Goal: Task Accomplishment & Management: Use online tool/utility

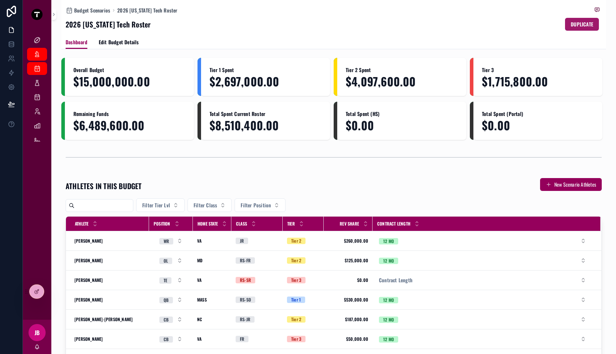
click at [580, 26] on span "DUPLICATE" at bounding box center [582, 24] width 22 height 7
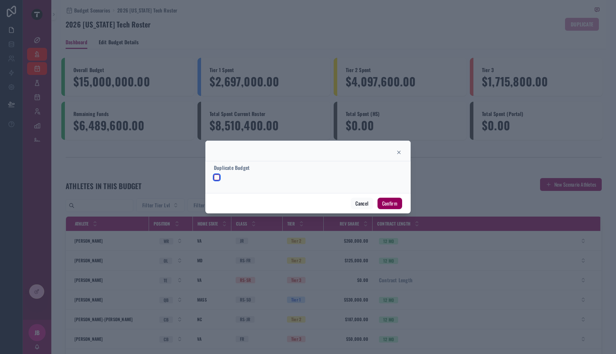
click at [219, 178] on button "button" at bounding box center [217, 177] width 6 height 6
click at [388, 203] on button "Confirm" at bounding box center [390, 203] width 25 height 11
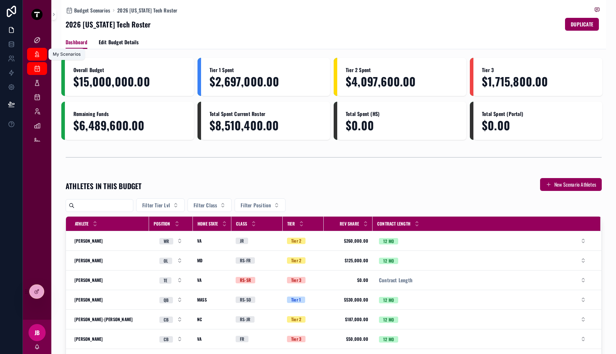
click at [34, 55] on icon "scrollable content" at bounding box center [37, 54] width 7 height 7
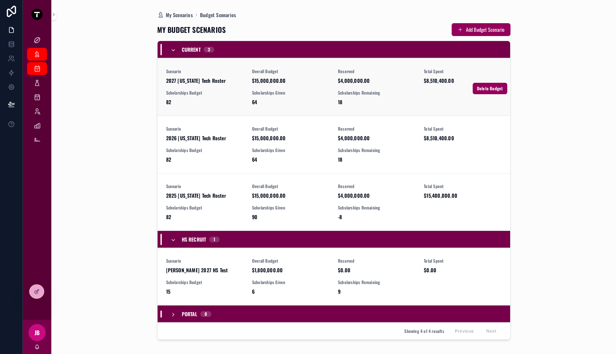
click at [243, 83] on span "2027 Virginia Tech Roster" at bounding box center [204, 80] width 77 height 7
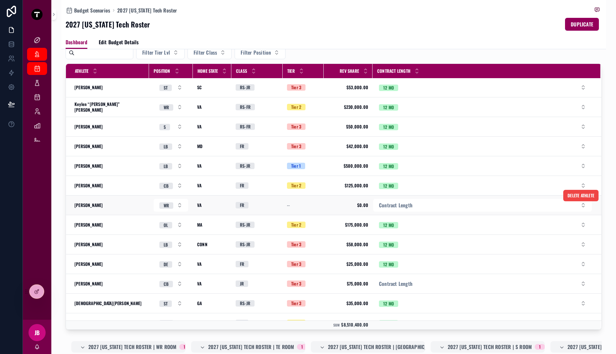
scroll to position [312, 0]
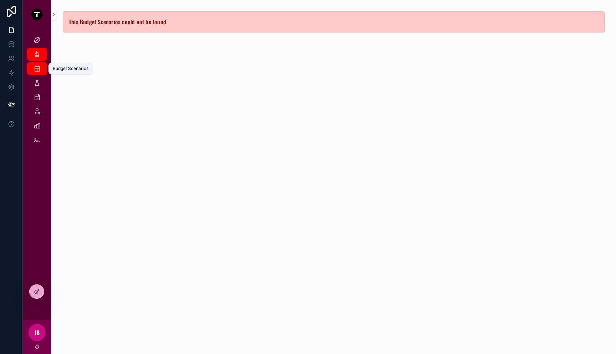
click at [33, 69] on div "Budget Scenarios" at bounding box center [36, 68] width 11 height 11
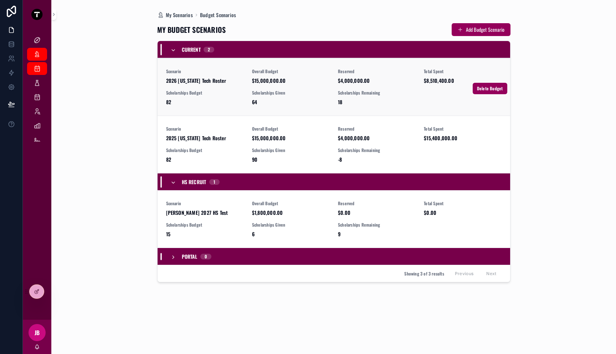
click at [221, 96] on div "Scholarships Budget 82" at bounding box center [204, 98] width 77 height 16
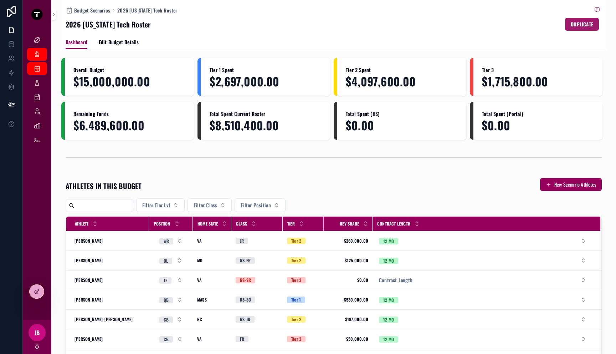
click at [571, 25] on span "DUPLICATE" at bounding box center [582, 24] width 22 height 7
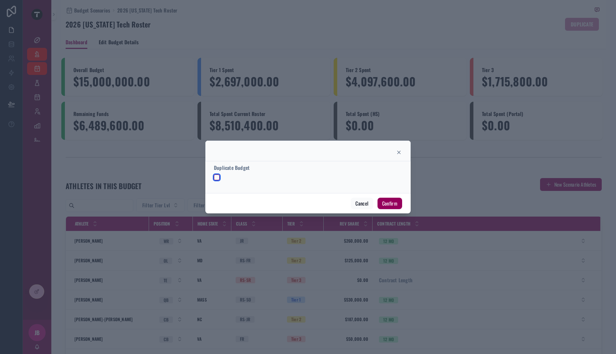
click at [217, 178] on button "button" at bounding box center [217, 177] width 6 height 6
click at [165, 31] on div at bounding box center [308, 177] width 616 height 354
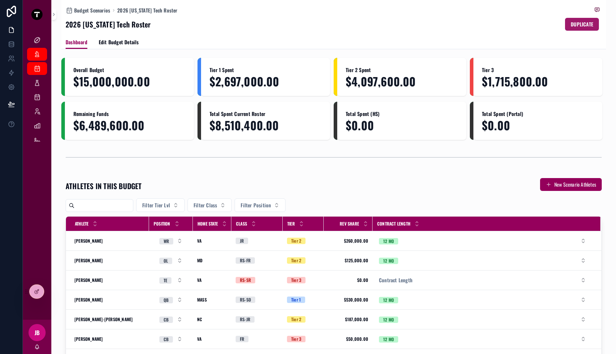
click at [580, 25] on span "DUPLICATE" at bounding box center [582, 24] width 22 height 7
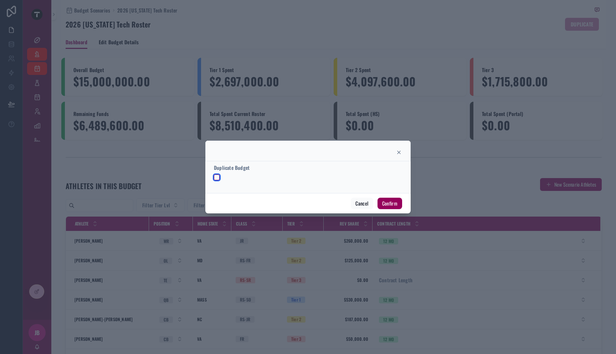
click at [216, 177] on button "button" at bounding box center [217, 177] width 6 height 6
click at [390, 203] on button "Confirm" at bounding box center [390, 203] width 25 height 11
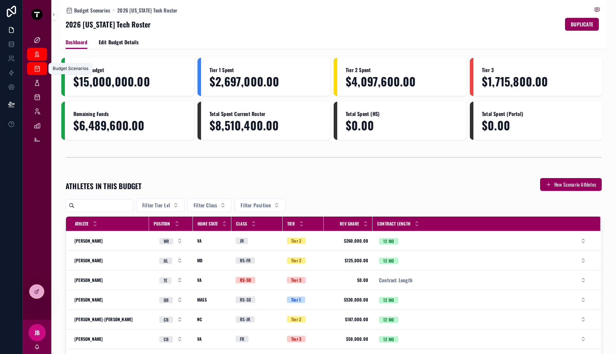
click at [32, 66] on div "Budget Scenarios" at bounding box center [36, 68] width 11 height 11
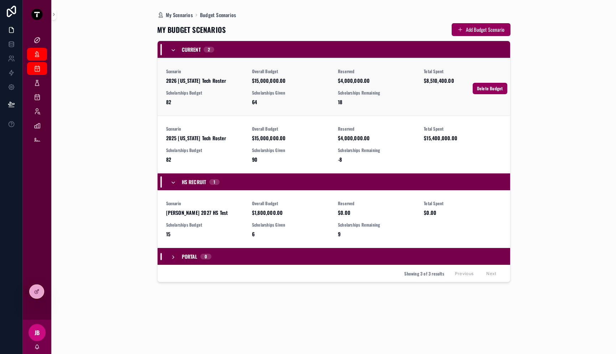
click at [228, 73] on span "Scenario" at bounding box center [204, 71] width 77 height 6
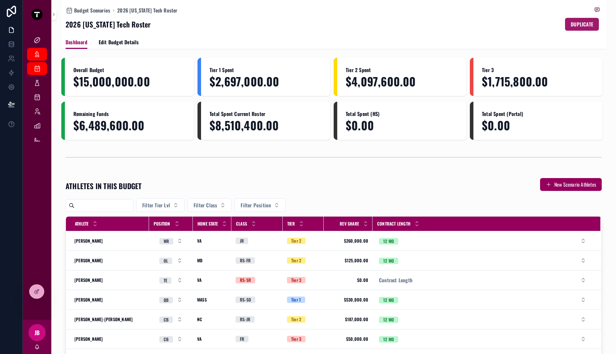
drag, startPoint x: 580, startPoint y: 24, endPoint x: 589, endPoint y: 24, distance: 8.6
click at [589, 24] on button "DUPLICATE" at bounding box center [582, 24] width 34 height 13
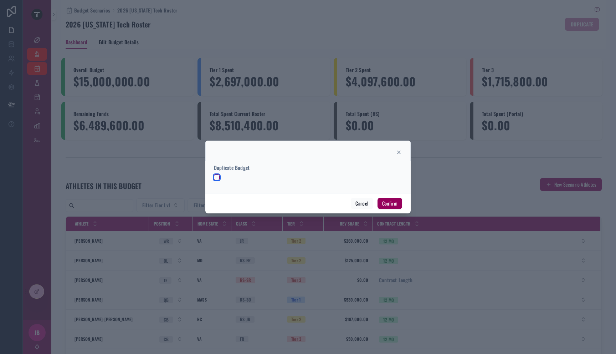
click at [217, 177] on button "button" at bounding box center [217, 177] width 6 height 6
click at [390, 204] on button "Confirm" at bounding box center [390, 203] width 25 height 11
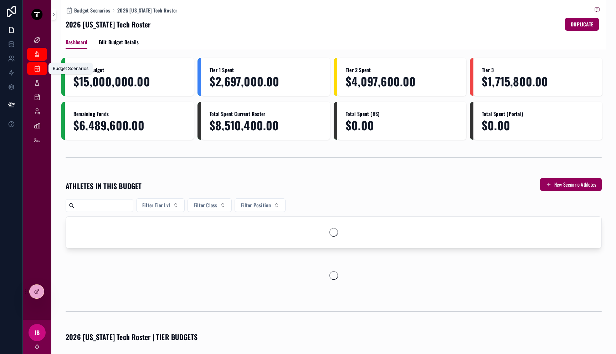
click at [34, 71] on icon "scrollable content" at bounding box center [37, 68] width 7 height 7
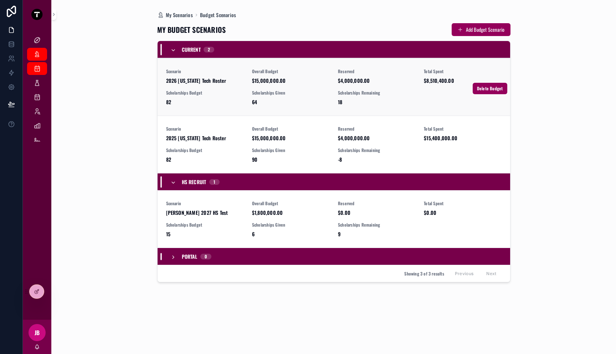
click at [193, 88] on div "Scenario 2026 [US_STATE] Tech Roster Overall Budget $15,000,000.00 Reserved $4,…" at bounding box center [334, 86] width 336 height 37
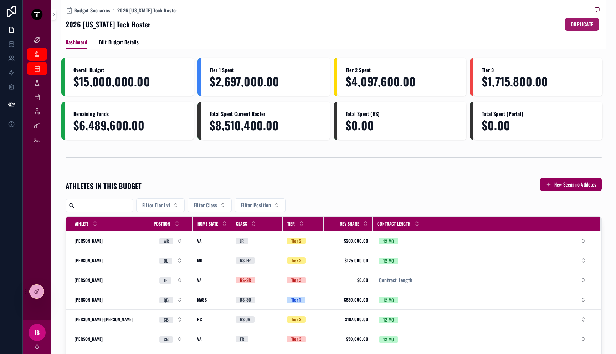
click at [580, 24] on span "DUPLICATE" at bounding box center [582, 24] width 22 height 7
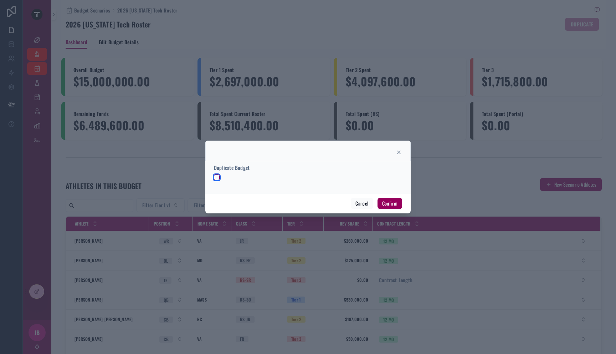
click at [216, 178] on button "button" at bounding box center [217, 177] width 6 height 6
click at [389, 205] on button "Confirm" at bounding box center [390, 203] width 25 height 11
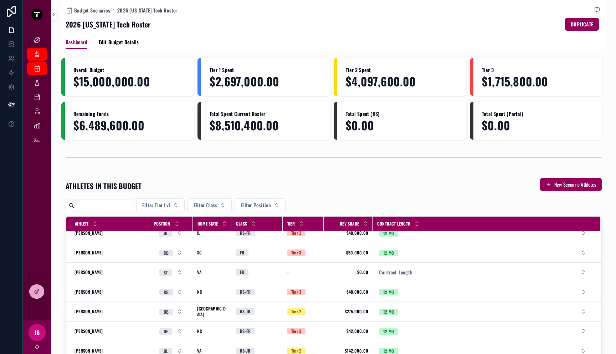
scroll to position [520, 0]
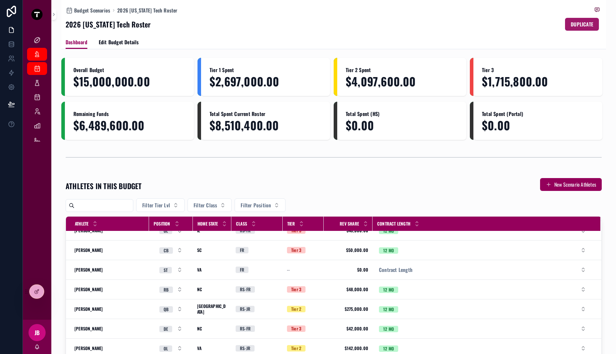
click at [565, 29] on button "DUPLICATE" at bounding box center [582, 24] width 34 height 13
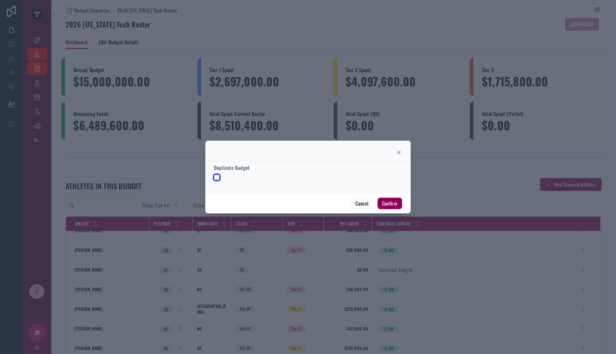
click at [218, 176] on button "button" at bounding box center [217, 177] width 6 height 6
click at [384, 203] on button "Confirm" at bounding box center [390, 203] width 25 height 11
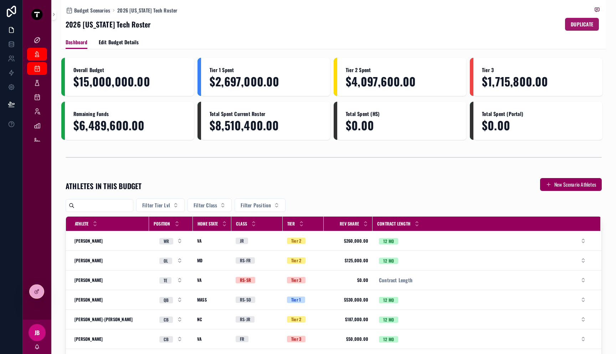
click at [578, 24] on span "DUPLICATE" at bounding box center [582, 24] width 22 height 7
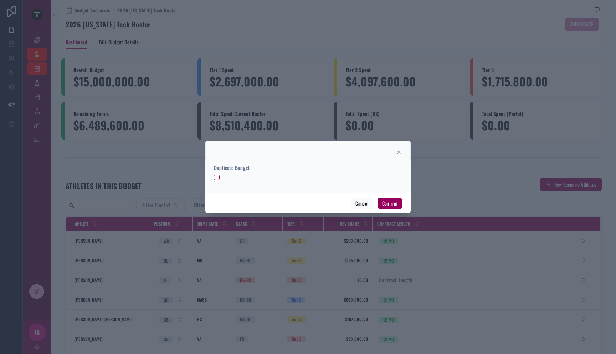
click at [218, 180] on form "Duplicate Budget" at bounding box center [308, 175] width 188 height 23
click at [215, 178] on button "button" at bounding box center [217, 177] width 6 height 6
click at [390, 201] on button "Confirm" at bounding box center [390, 203] width 25 height 11
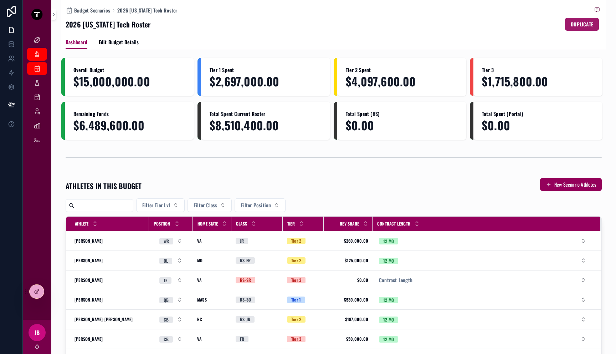
click at [581, 24] on span "DUPLICATE" at bounding box center [582, 24] width 22 height 7
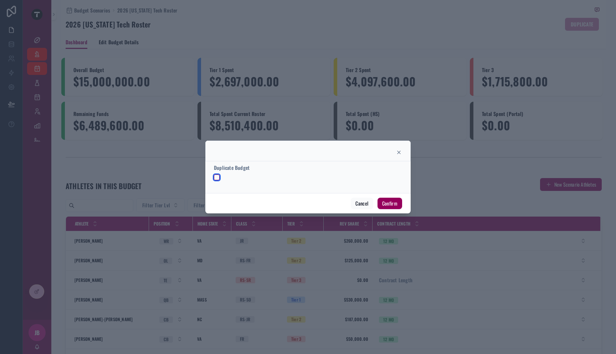
click at [219, 176] on button "button" at bounding box center [217, 177] width 6 height 6
click at [387, 205] on button "Confirm" at bounding box center [390, 203] width 25 height 11
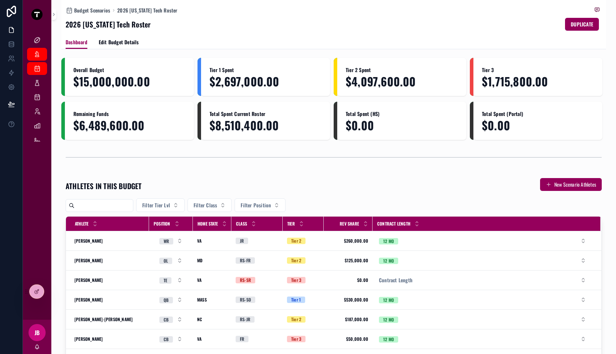
click at [461, 37] on div "Dashboard Edit Budget Details" at bounding box center [334, 42] width 536 height 14
click at [571, 24] on span "DUPLICATE" at bounding box center [582, 24] width 22 height 7
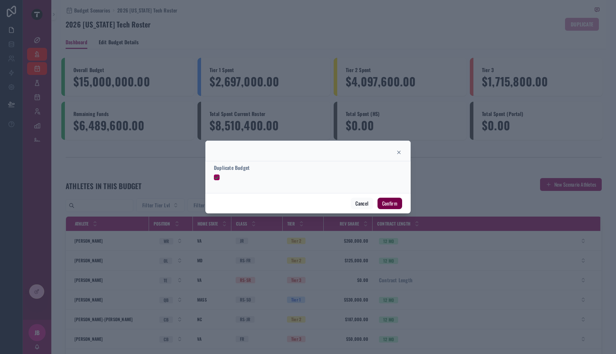
click at [393, 203] on button "Confirm" at bounding box center [390, 203] width 25 height 11
click at [216, 176] on button "button" at bounding box center [217, 177] width 6 height 6
click at [216, 178] on button "button" at bounding box center [217, 177] width 6 height 6
click at [392, 206] on button "Confirm" at bounding box center [390, 203] width 25 height 11
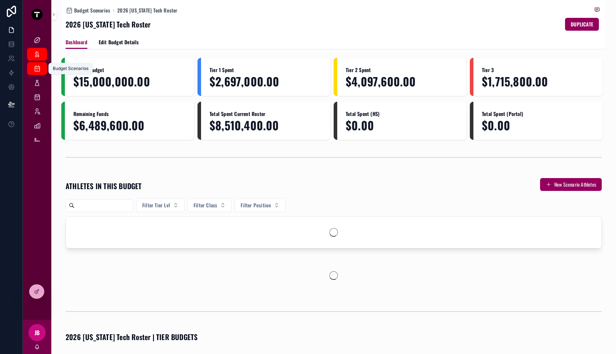
click at [37, 69] on icon "scrollable content" at bounding box center [37, 68] width 7 height 7
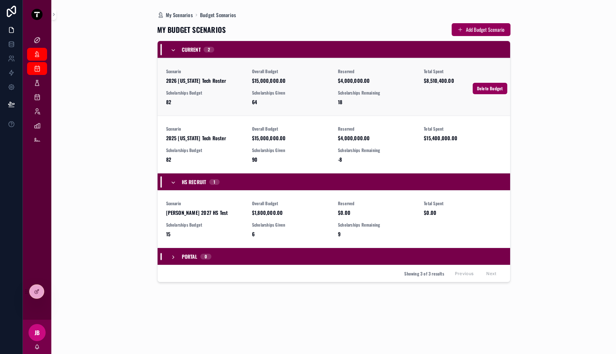
click at [245, 66] on link "Scenario 2026 [US_STATE] Tech Roster Overall Budget $15,000,000.00 Reserved $4,…" at bounding box center [334, 86] width 353 height 57
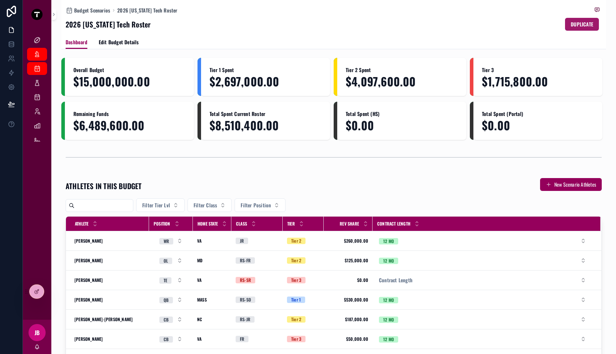
drag, startPoint x: 580, startPoint y: 25, endPoint x: 572, endPoint y: 27, distance: 8.1
click at [572, 27] on span "DUPLICATE" at bounding box center [582, 24] width 22 height 7
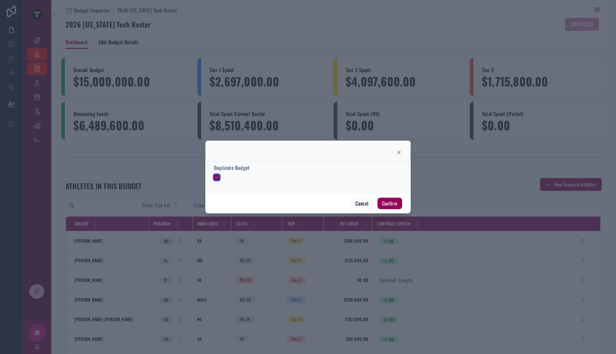
click at [217, 176] on button "button" at bounding box center [217, 177] width 6 height 6
click at [217, 178] on button "button" at bounding box center [217, 177] width 6 height 6
click at [387, 203] on button "Confirm" at bounding box center [390, 203] width 25 height 11
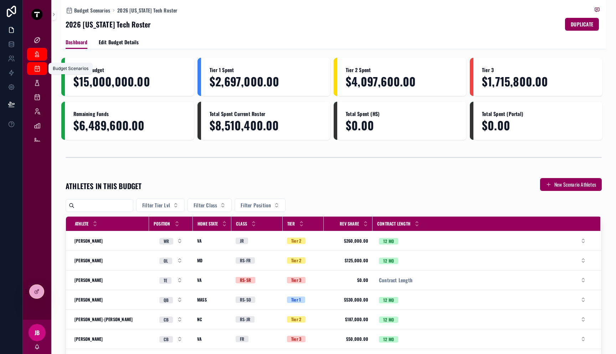
click at [38, 67] on icon "scrollable content" at bounding box center [37, 68] width 7 height 7
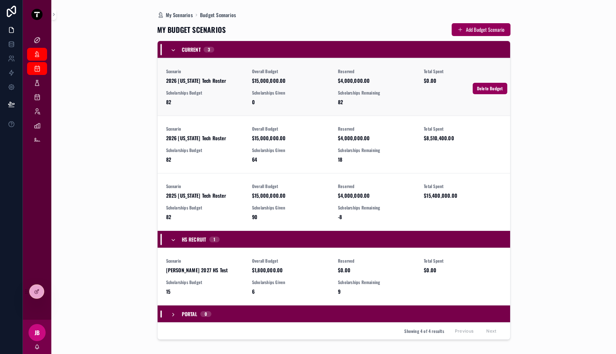
click at [202, 99] on span "82" at bounding box center [204, 101] width 77 height 7
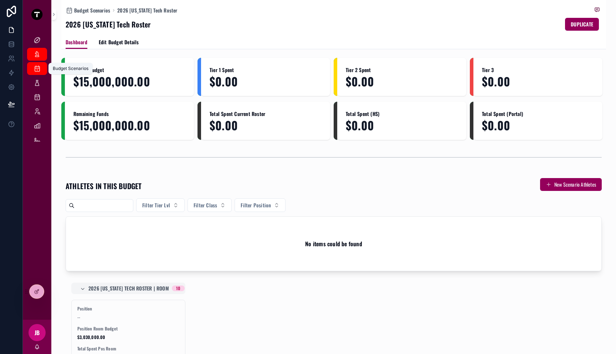
click at [29, 69] on link "Budget Scenarios" at bounding box center [37, 68] width 20 height 13
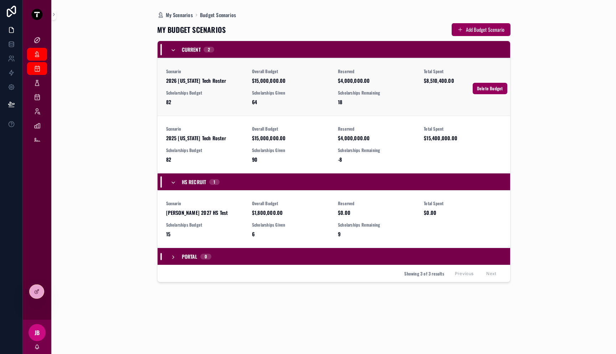
click at [234, 73] on span "Scenario" at bounding box center [204, 71] width 77 height 6
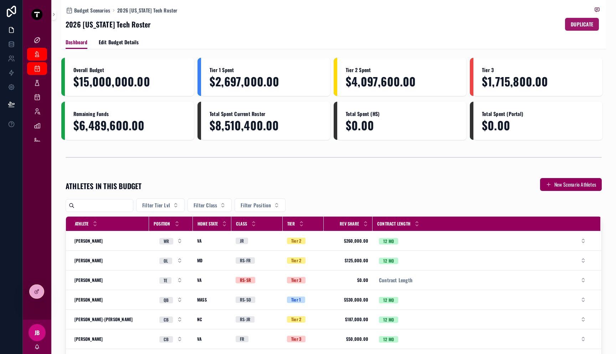
click at [571, 23] on span "DUPLICATE" at bounding box center [582, 24] width 22 height 7
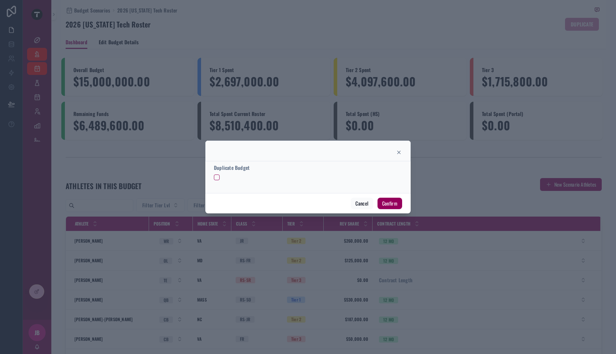
click at [219, 180] on form "Duplicate Budget" at bounding box center [308, 175] width 188 height 23
click at [219, 179] on button "button" at bounding box center [217, 177] width 6 height 6
click at [388, 203] on button "Confirm" at bounding box center [390, 203] width 25 height 11
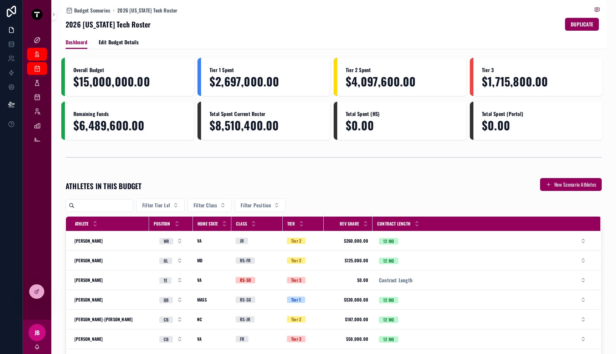
click at [253, 31] on div "Budget Scenarios 2026 [US_STATE] Tech Roster 2026 [US_STATE] Tech Roster DUPLIC…" at bounding box center [334, 17] width 536 height 35
click at [36, 56] on icon "scrollable content" at bounding box center [37, 54] width 7 height 7
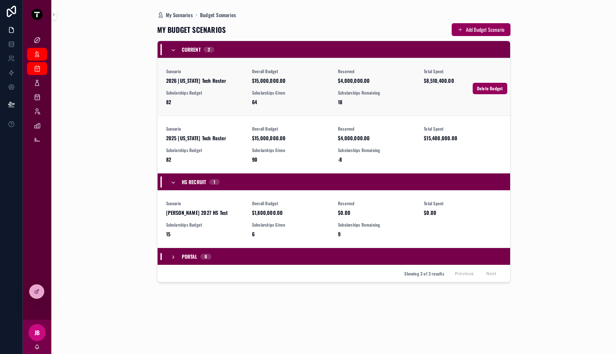
click at [229, 83] on span "2026 [US_STATE] Tech Roster" at bounding box center [204, 80] width 77 height 7
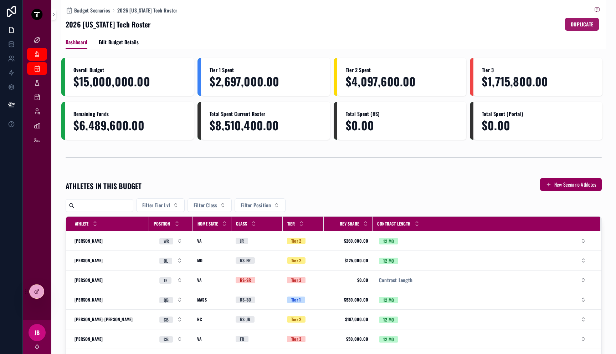
click at [580, 26] on span "DUPLICATE" at bounding box center [582, 24] width 22 height 7
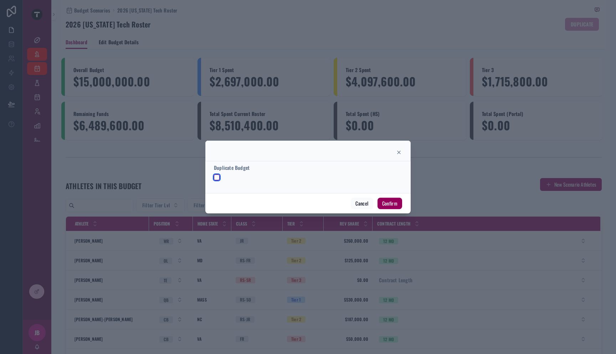
click at [217, 179] on button "button" at bounding box center [217, 177] width 6 height 6
click at [393, 204] on button "Confirm" at bounding box center [390, 203] width 25 height 11
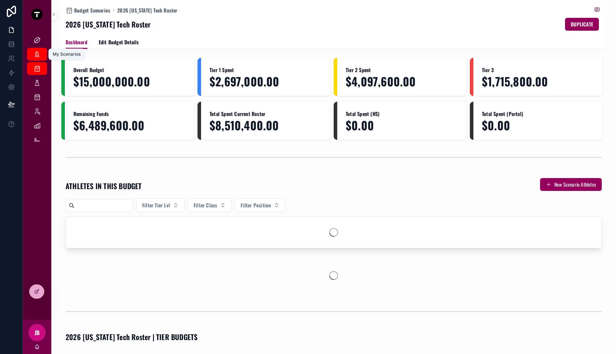
click at [44, 55] on link "My Scenarios" at bounding box center [37, 54] width 20 height 13
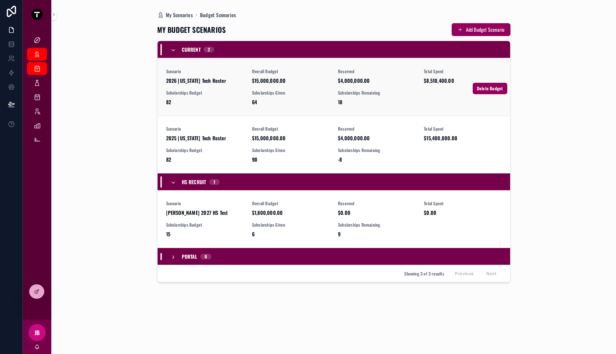
click at [202, 75] on div "Scenario 2026 [US_STATE] Tech Roster" at bounding box center [204, 76] width 77 height 16
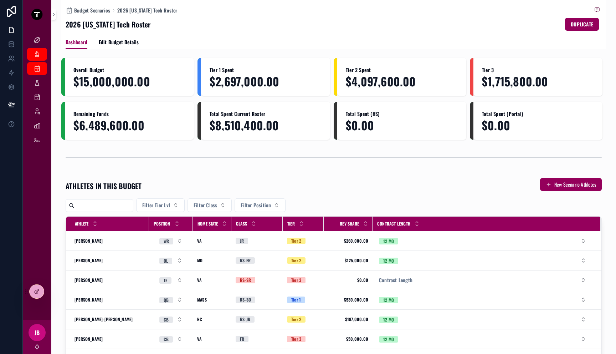
click at [414, 39] on div "Dashboard Edit Budget Details" at bounding box center [334, 42] width 536 height 14
click at [580, 27] on span "DUPLICATE" at bounding box center [582, 24] width 22 height 7
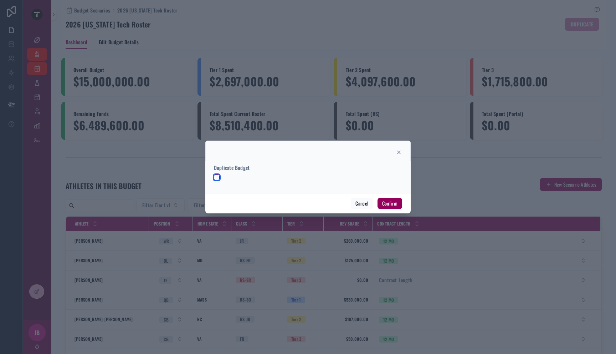
click at [218, 178] on button "button" at bounding box center [217, 177] width 6 height 6
click at [387, 201] on button "Confirm" at bounding box center [390, 203] width 25 height 11
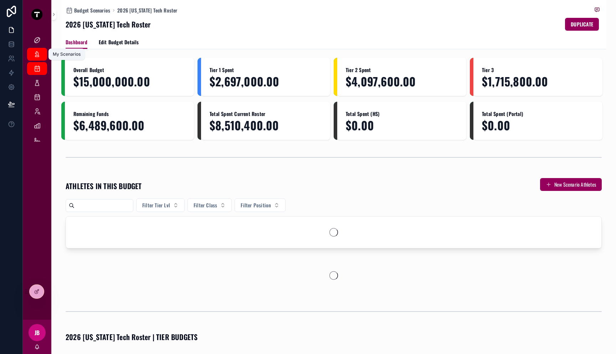
click at [37, 58] on div "My Scenarios" at bounding box center [36, 53] width 11 height 11
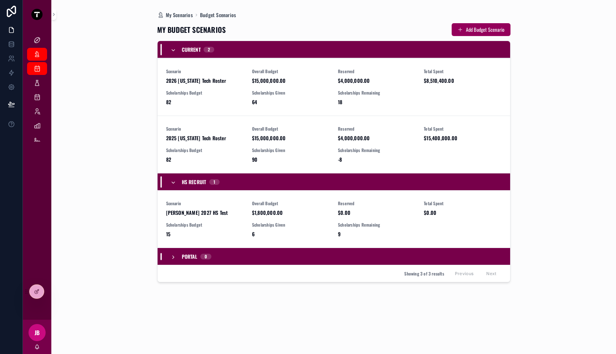
click at [226, 82] on span "2026 [US_STATE] Tech Roster" at bounding box center [204, 80] width 77 height 7
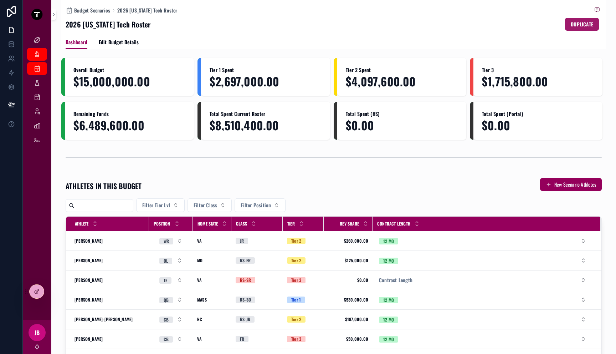
click at [573, 25] on span "DUPLICATE" at bounding box center [582, 24] width 22 height 7
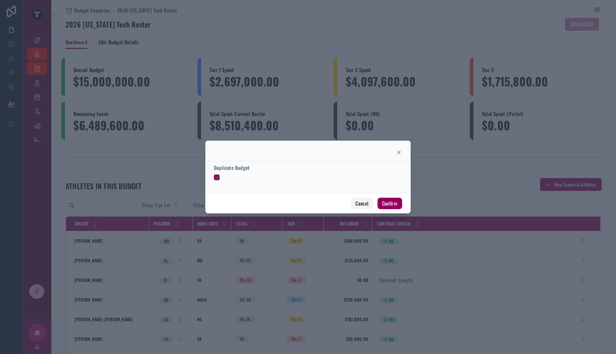
click at [369, 207] on button "Cancel" at bounding box center [362, 203] width 22 height 11
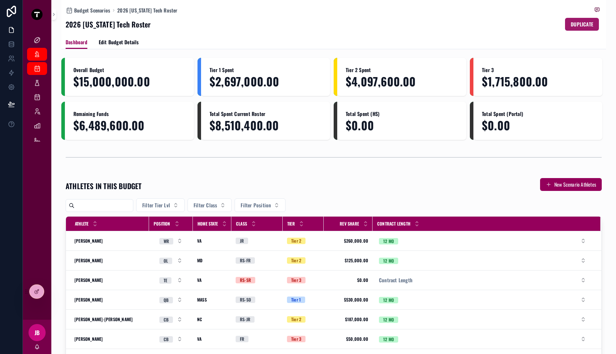
click at [582, 21] on span "DUPLICATE" at bounding box center [582, 24] width 22 height 7
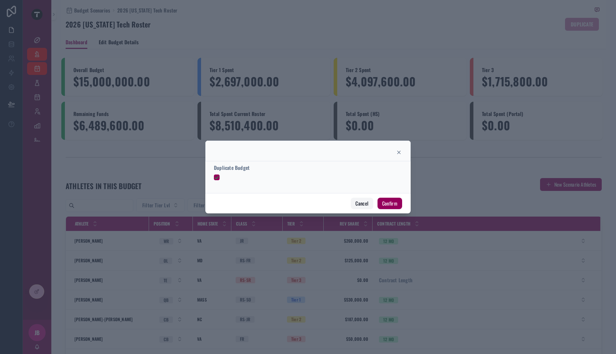
click at [362, 207] on button "Cancel" at bounding box center [362, 203] width 22 height 11
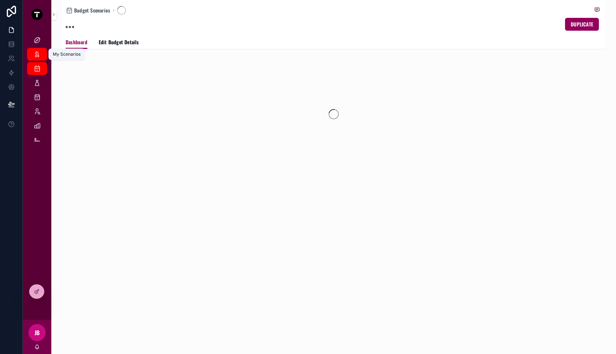
click at [34, 56] on icon "scrollable content" at bounding box center [37, 54] width 7 height 7
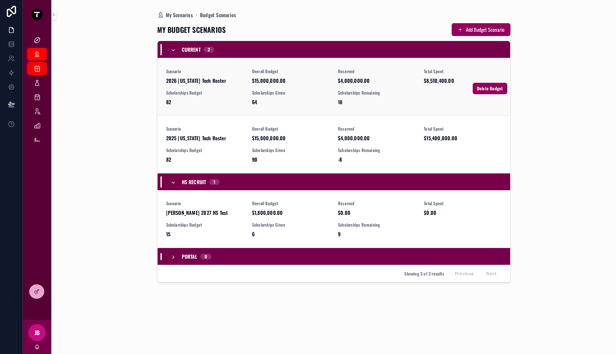
click at [211, 102] on span "82" at bounding box center [204, 101] width 77 height 7
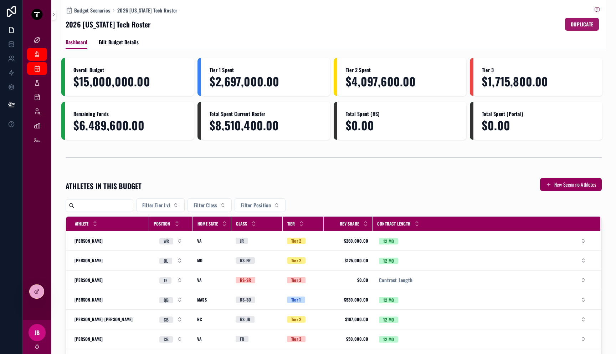
click at [581, 22] on span "DUPLICATE" at bounding box center [582, 24] width 22 height 7
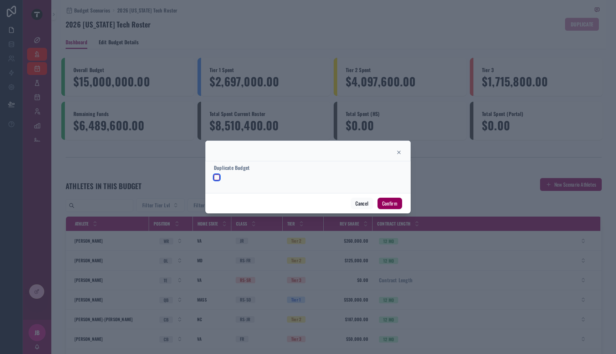
click at [216, 175] on button "button" at bounding box center [217, 177] width 6 height 6
click at [389, 203] on button "Confirm" at bounding box center [390, 203] width 25 height 11
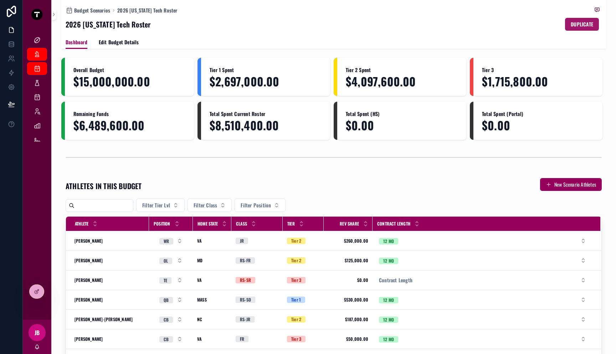
click at [582, 27] on span "DUPLICATE" at bounding box center [582, 24] width 22 height 7
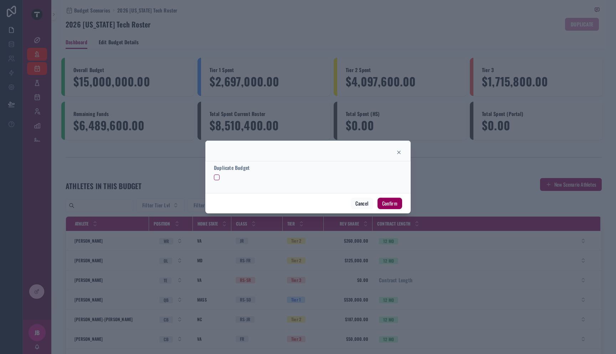
click at [220, 179] on div at bounding box center [308, 177] width 188 height 6
click at [215, 178] on button "button" at bounding box center [217, 177] width 6 height 6
click at [395, 204] on button "Confirm" at bounding box center [390, 203] width 25 height 11
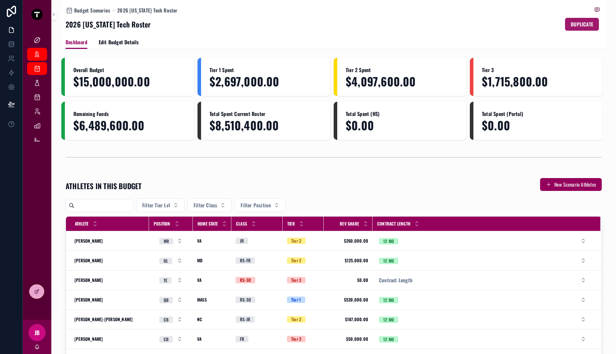
click at [575, 23] on span "DUPLICATE" at bounding box center [582, 24] width 22 height 7
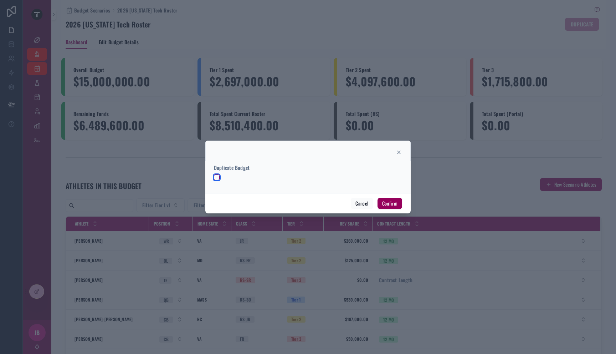
click at [219, 179] on button "button" at bounding box center [217, 177] width 6 height 6
click at [394, 206] on button "Confirm" at bounding box center [390, 203] width 25 height 11
